Goal: Navigation & Orientation: Find specific page/section

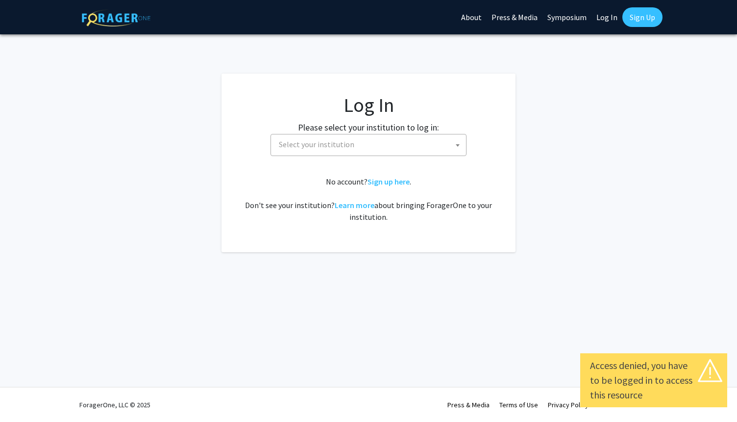
select select
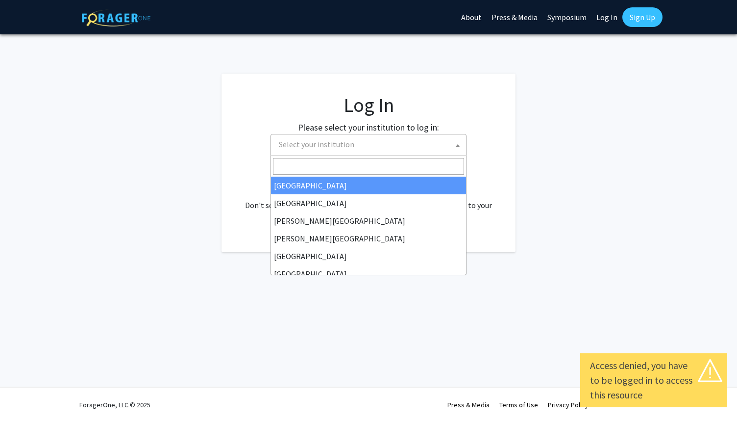
click at [408, 140] on span "Select your institution" at bounding box center [370, 144] width 191 height 20
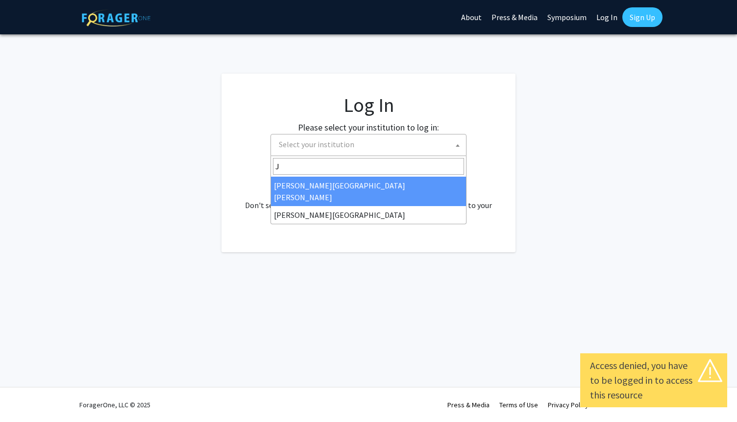
type input "J"
select select "1"
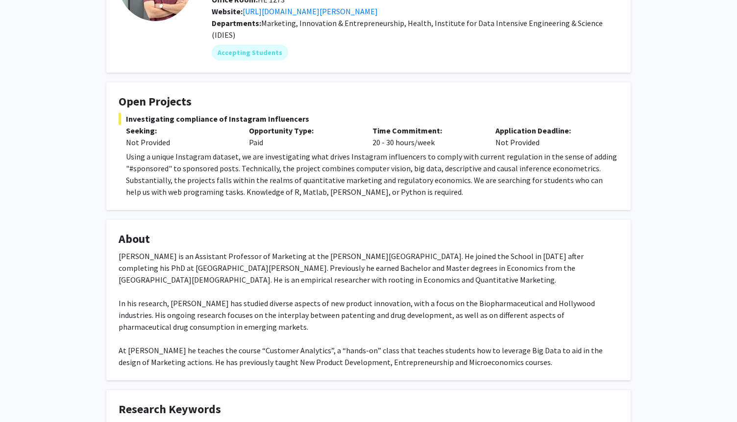
scroll to position [115, 0]
